Goal: Navigation & Orientation: Understand site structure

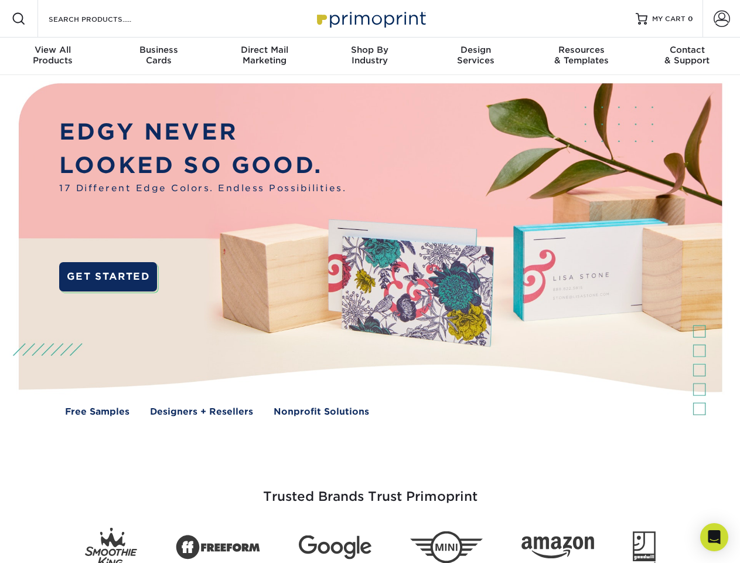
click at [370, 281] on img at bounding box center [370, 258] width 733 height 366
click at [19, 19] on span at bounding box center [19, 19] width 14 height 14
click at [722, 19] on span at bounding box center [722, 19] width 16 height 16
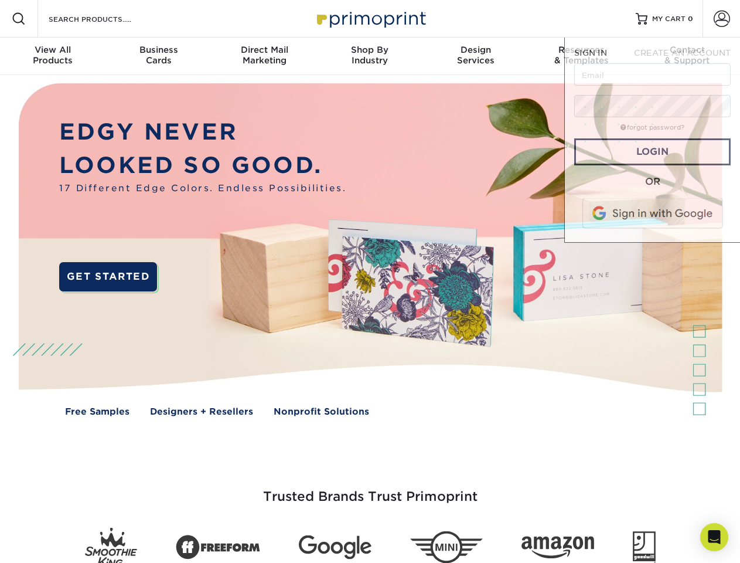
click at [53, 56] on div "View All Products" at bounding box center [53, 55] width 106 height 21
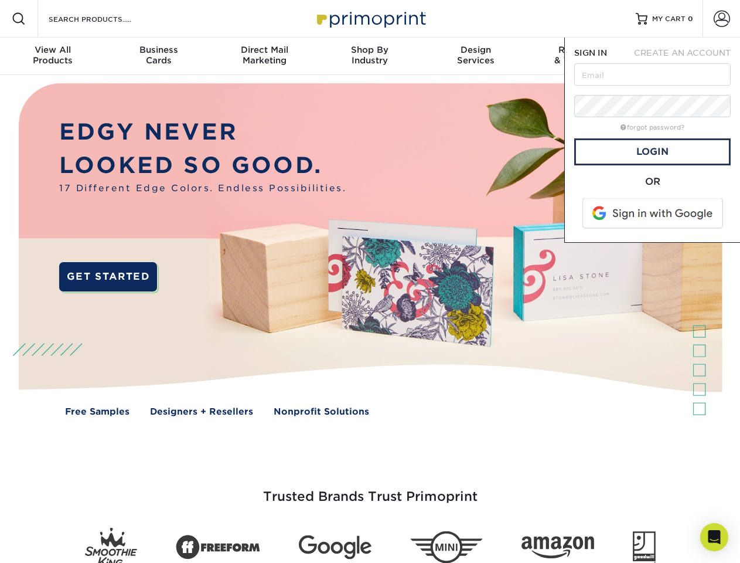
click at [158, 56] on div "Business Cards" at bounding box center [159, 55] width 106 height 21
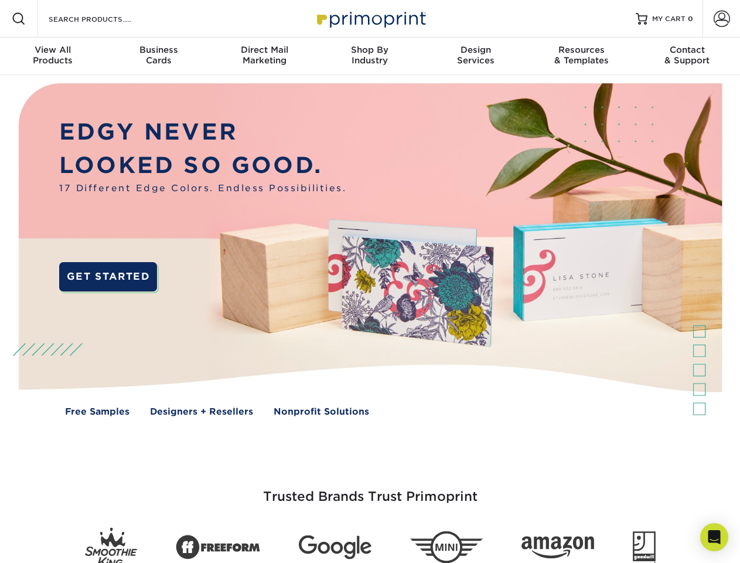
click at [264, 56] on div "Direct Mail Marketing" at bounding box center [265, 55] width 106 height 21
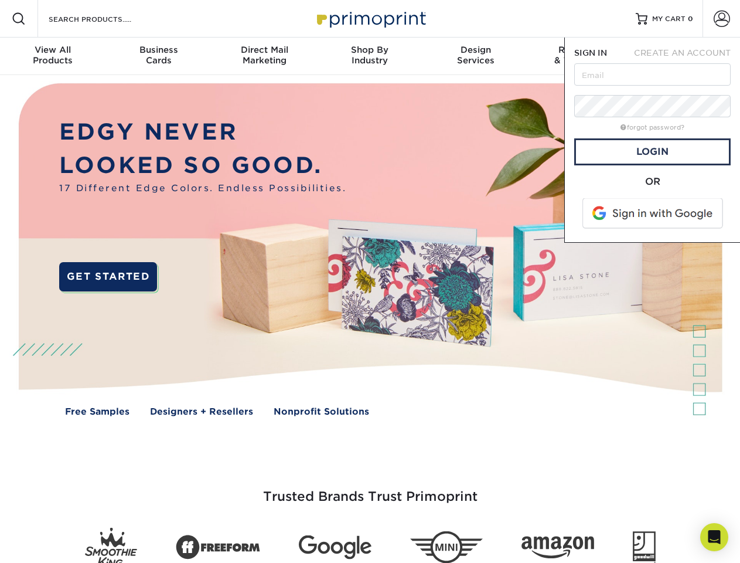
click at [370, 56] on div "Shop By Industry" at bounding box center [370, 55] width 106 height 21
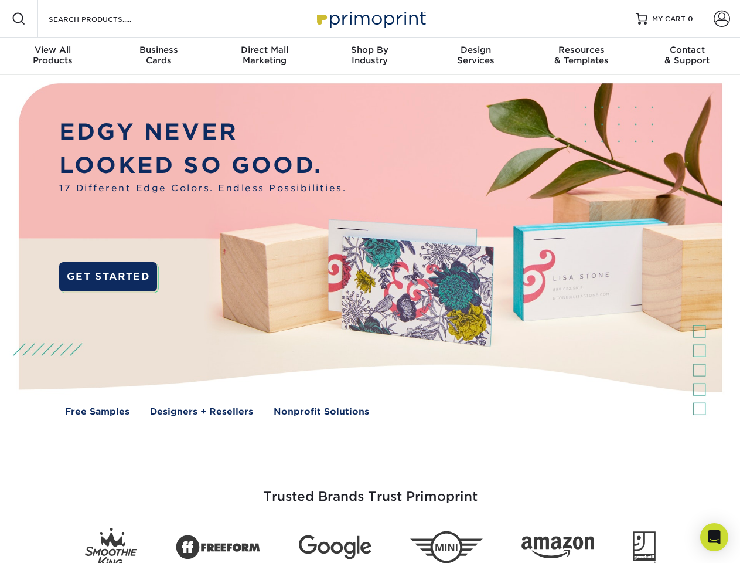
click at [476, 56] on div "Design Services" at bounding box center [476, 55] width 106 height 21
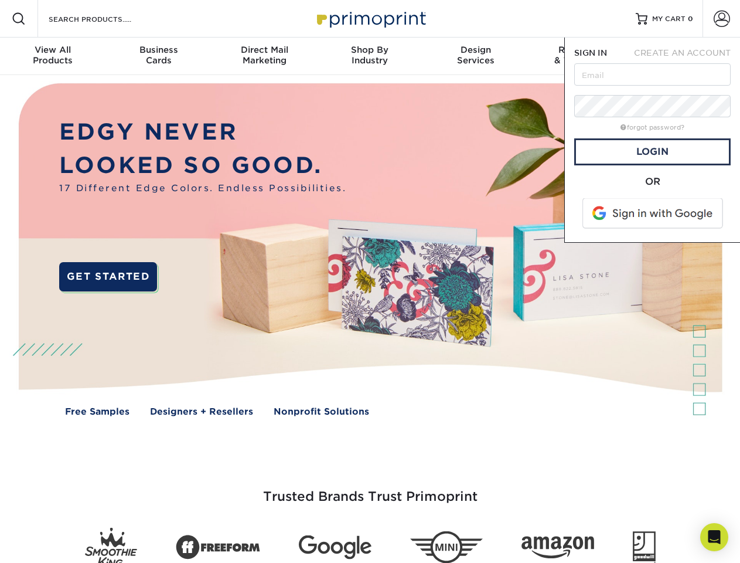
click at [581, 56] on span "SIGN IN" at bounding box center [590, 52] width 33 height 9
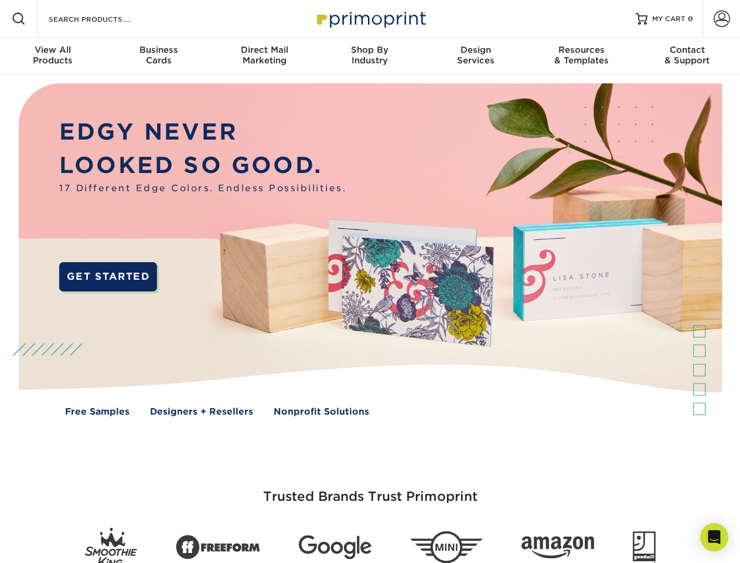
click at [688, 56] on div "Contact & Support" at bounding box center [688, 55] width 106 height 21
